Goal: Task Accomplishment & Management: Complete application form

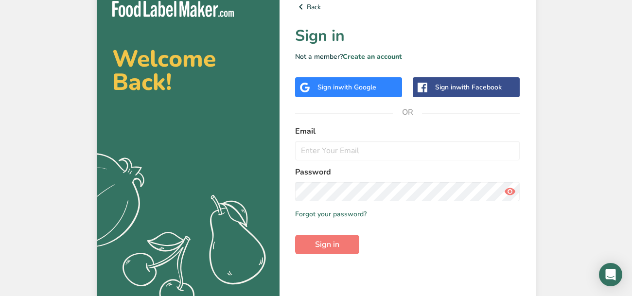
click at [356, 92] on div "Sign in with Google" at bounding box center [348, 87] width 107 height 20
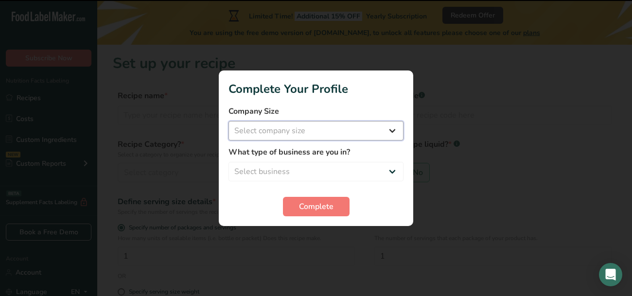
click at [301, 130] on select "Select company size Fewer than 10 Employees 10 to 50 Employees 51 to 500 Employ…" at bounding box center [316, 130] width 175 height 19
click at [304, 130] on select "Select company size Fewer than 10 Employees 10 to 50 Employees 51 to 500 Employ…" at bounding box center [316, 130] width 175 height 19
click at [303, 195] on form "Company Size Select company size Fewer than 10 Employees 10 to 50 Employees 51 …" at bounding box center [316, 161] width 175 height 111
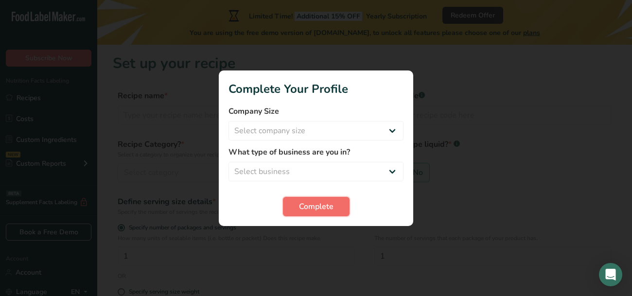
click at [301, 208] on span "Complete" at bounding box center [316, 207] width 35 height 12
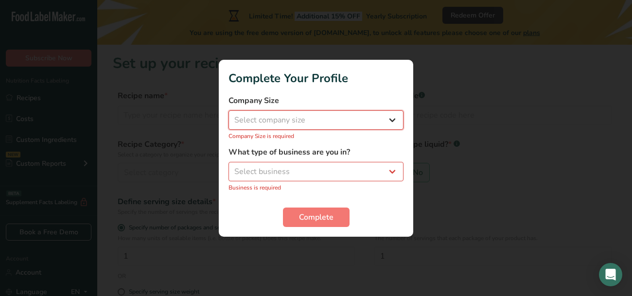
click at [289, 120] on select "Select company size Fewer than 10 Employees 10 to 50 Employees 51 to 500 Employ…" at bounding box center [316, 119] width 175 height 19
select select "1"
click at [229, 115] on select "Select company size Fewer than 10 Employees 10 to 50 Employees 51 to 500 Employ…" at bounding box center [316, 119] width 175 height 19
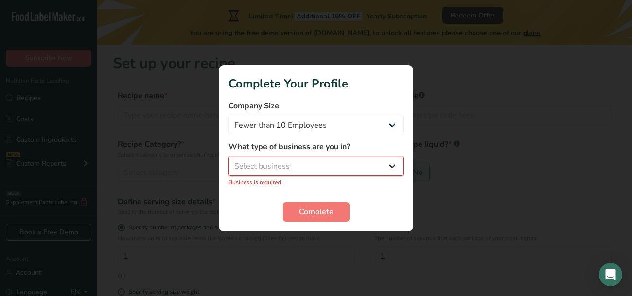
click at [297, 168] on select "Select business Packaged Food Manufacturer Restaurant & Cafe Bakery Meal Plans …" at bounding box center [316, 166] width 175 height 19
select select "1"
click at [229, 161] on select "Select business Packaged Food Manufacturer Restaurant & Cafe Bakery Meal Plans …" at bounding box center [316, 166] width 175 height 19
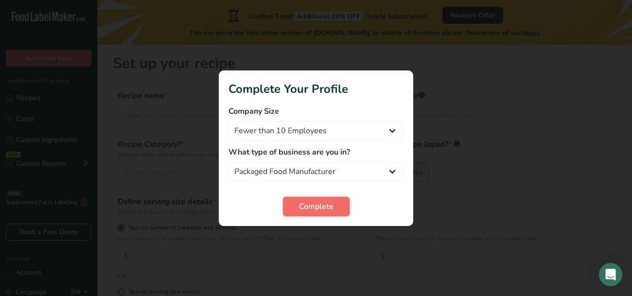
click at [301, 197] on button "Complete" at bounding box center [316, 206] width 67 height 19
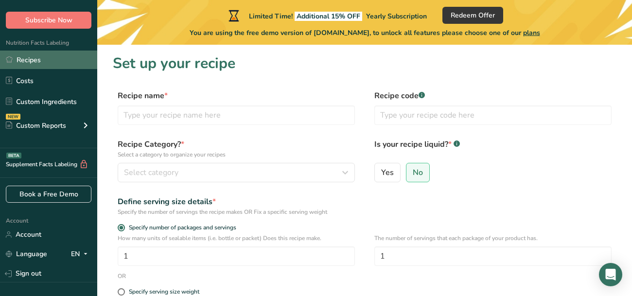
scroll to position [38, 0]
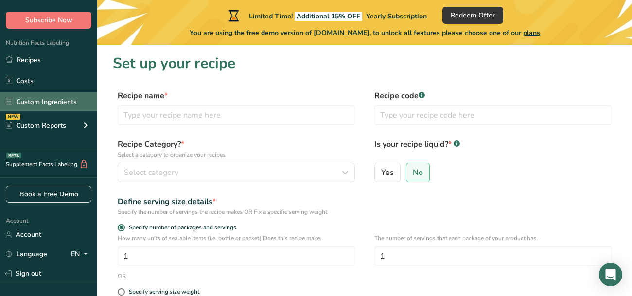
click at [51, 99] on link "Custom Ingredients" at bounding box center [48, 101] width 97 height 18
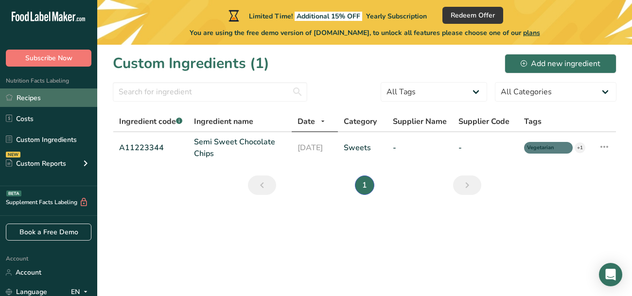
click at [49, 104] on link "Recipes" at bounding box center [48, 97] width 97 height 18
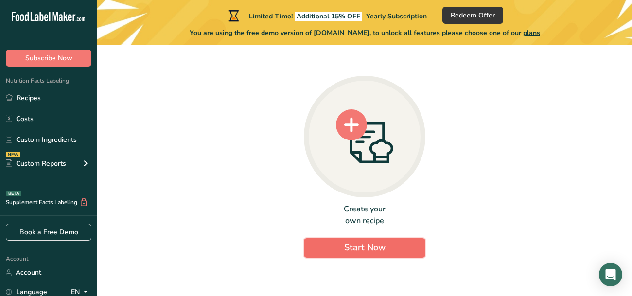
click at [346, 250] on span "Start Now" at bounding box center [364, 248] width 41 height 12
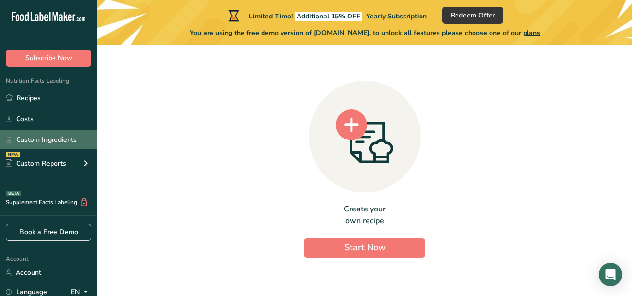
click at [61, 138] on link "Custom Ingredients" at bounding box center [48, 139] width 97 height 18
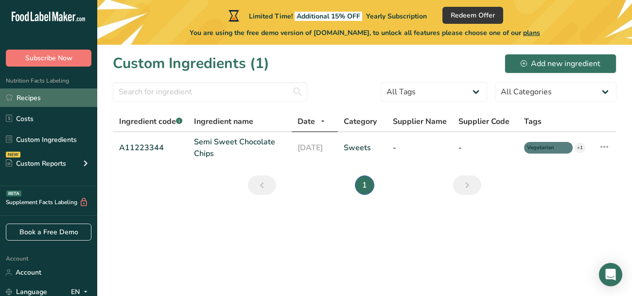
click at [34, 92] on link "Recipes" at bounding box center [48, 97] width 97 height 18
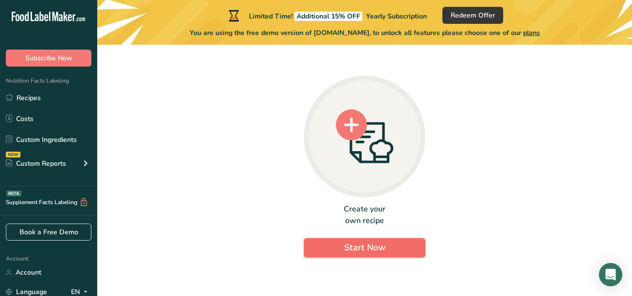
click at [336, 250] on button "Start Now" at bounding box center [365, 247] width 122 height 19
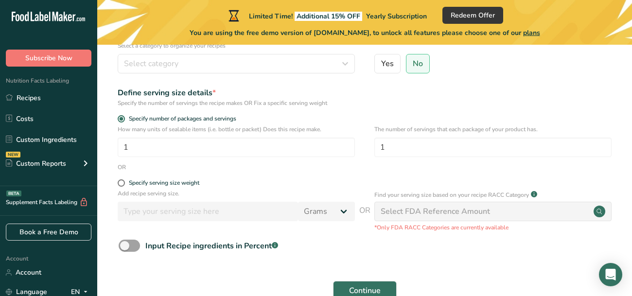
scroll to position [167, 0]
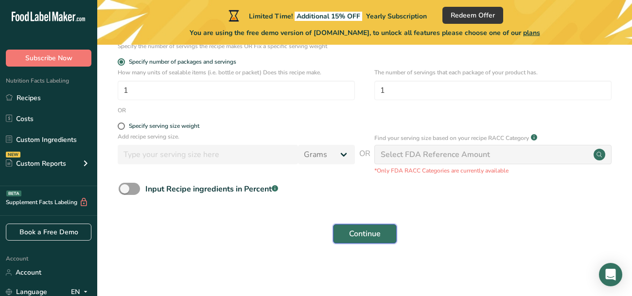
click at [364, 237] on span "Continue" at bounding box center [365, 234] width 32 height 12
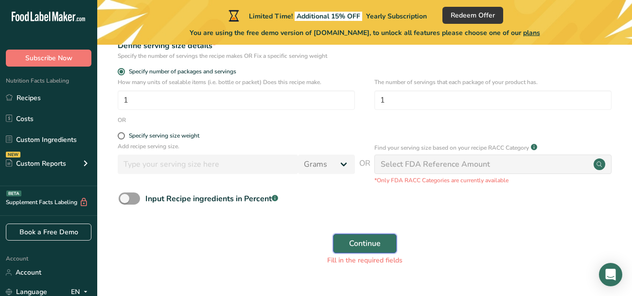
scroll to position [0, 0]
